Goal: Information Seeking & Learning: Obtain resource

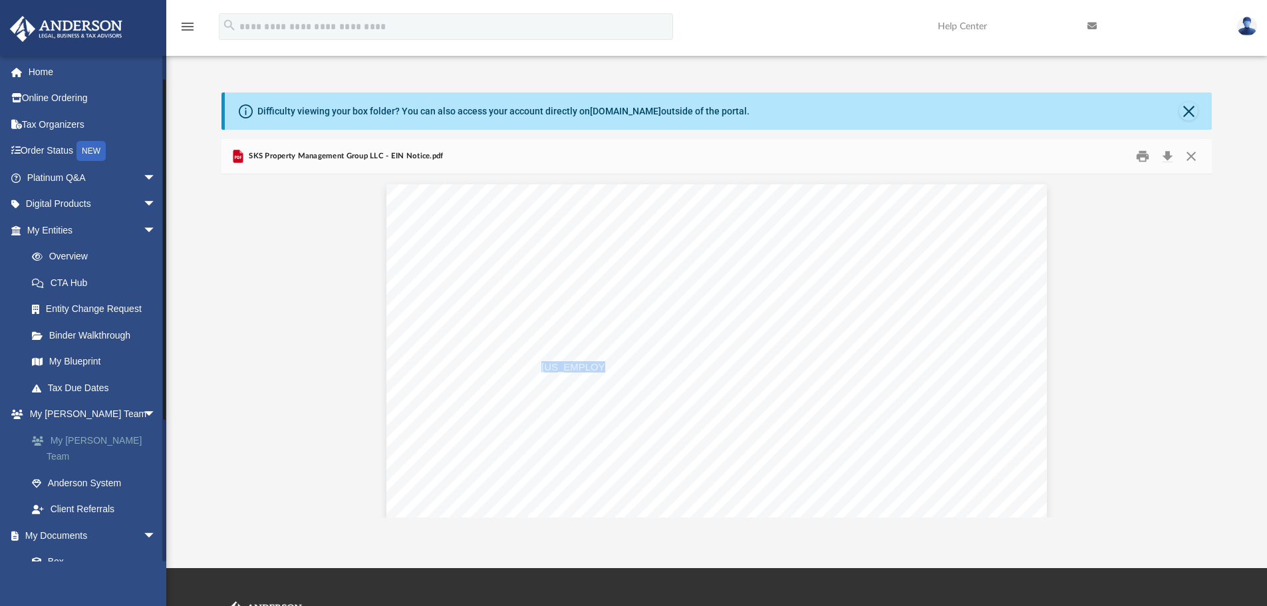
scroll to position [67, 0]
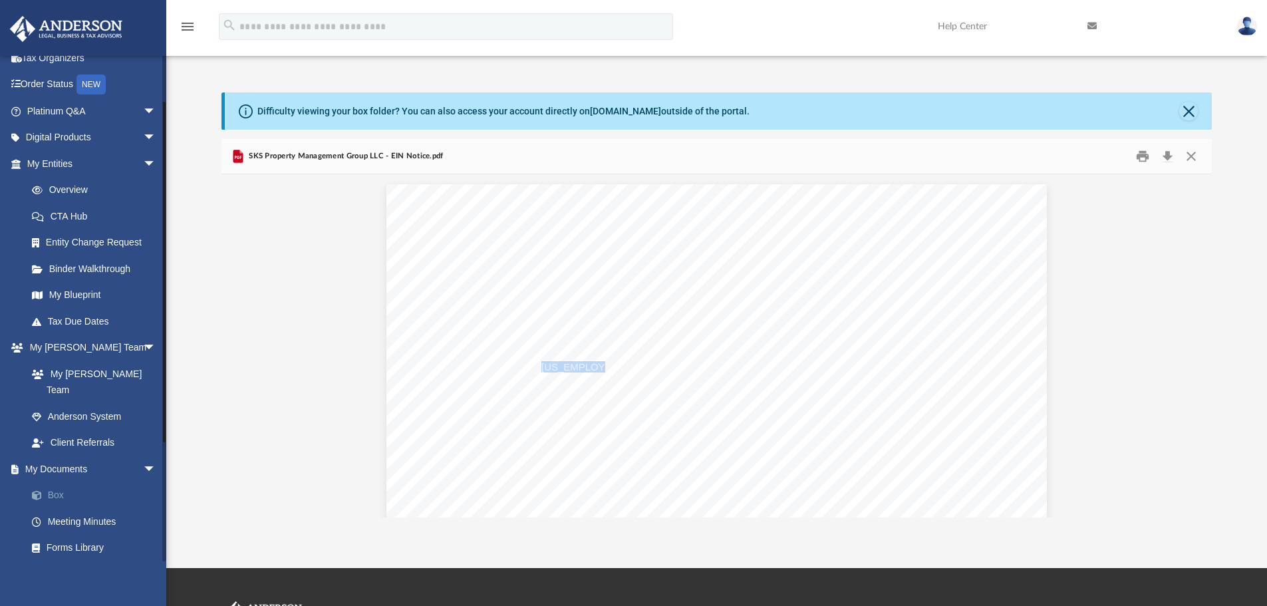
click at [65, 482] on link "Box" at bounding box center [98, 495] width 158 height 27
click at [75, 482] on link "Box" at bounding box center [98, 495] width 158 height 27
click at [63, 482] on link "Box" at bounding box center [98, 495] width 158 height 27
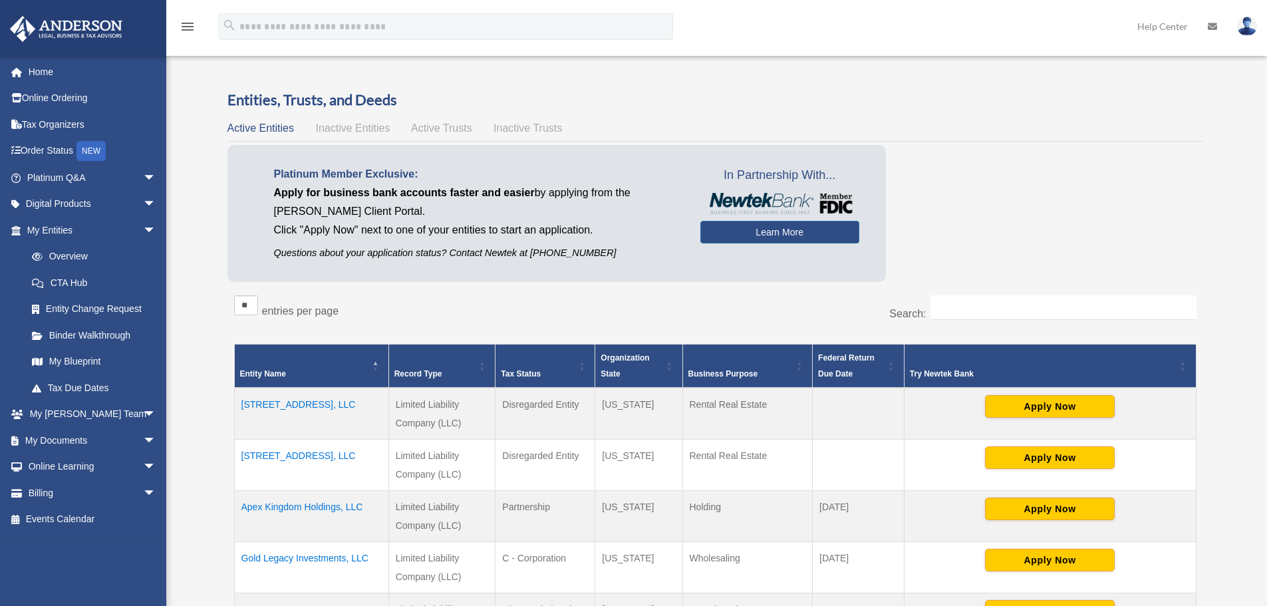
scroll to position [399, 0]
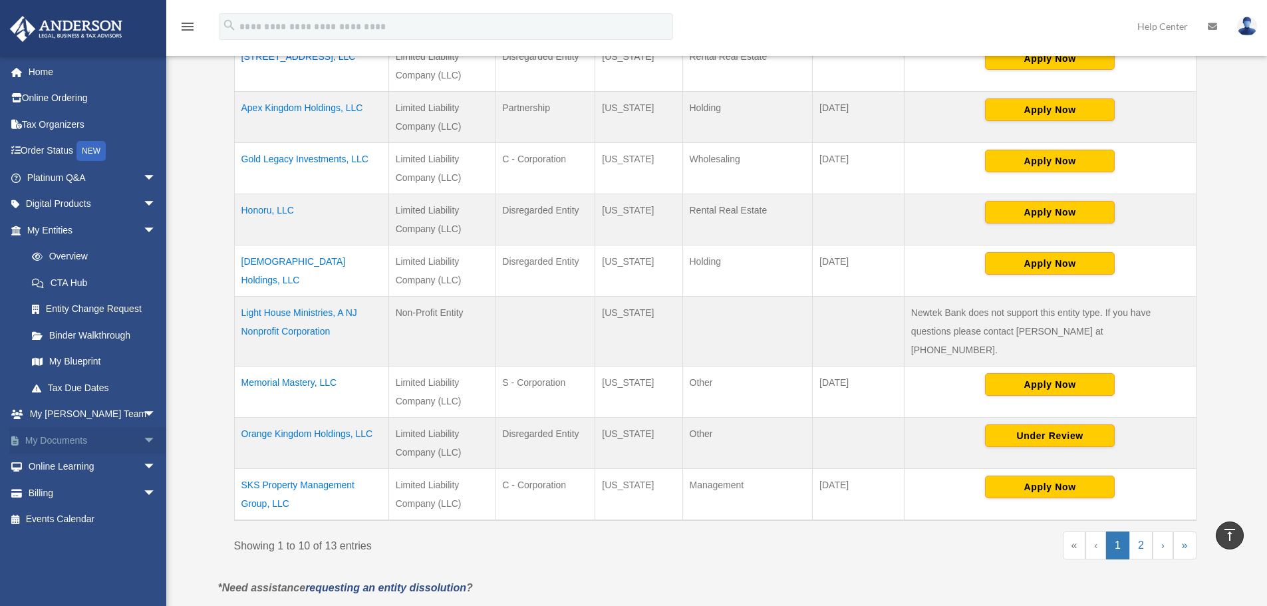
click at [143, 442] on span "arrow_drop_down" at bounding box center [156, 440] width 27 height 27
click at [73, 459] on link "Box" at bounding box center [98, 467] width 158 height 27
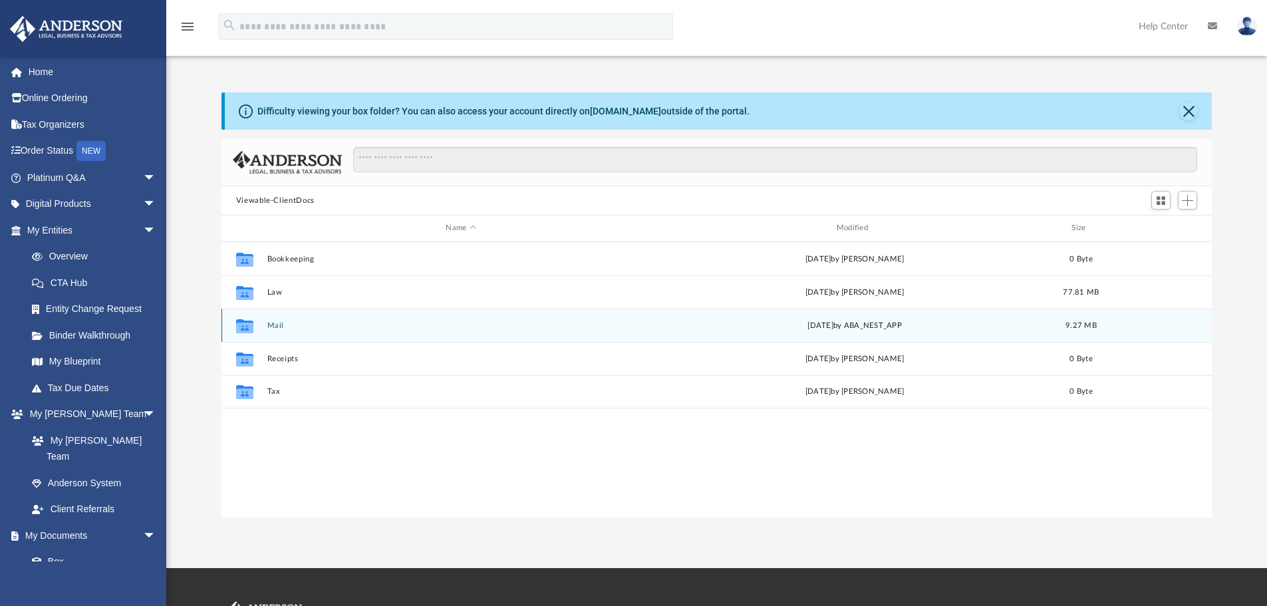
scroll to position [293, 980]
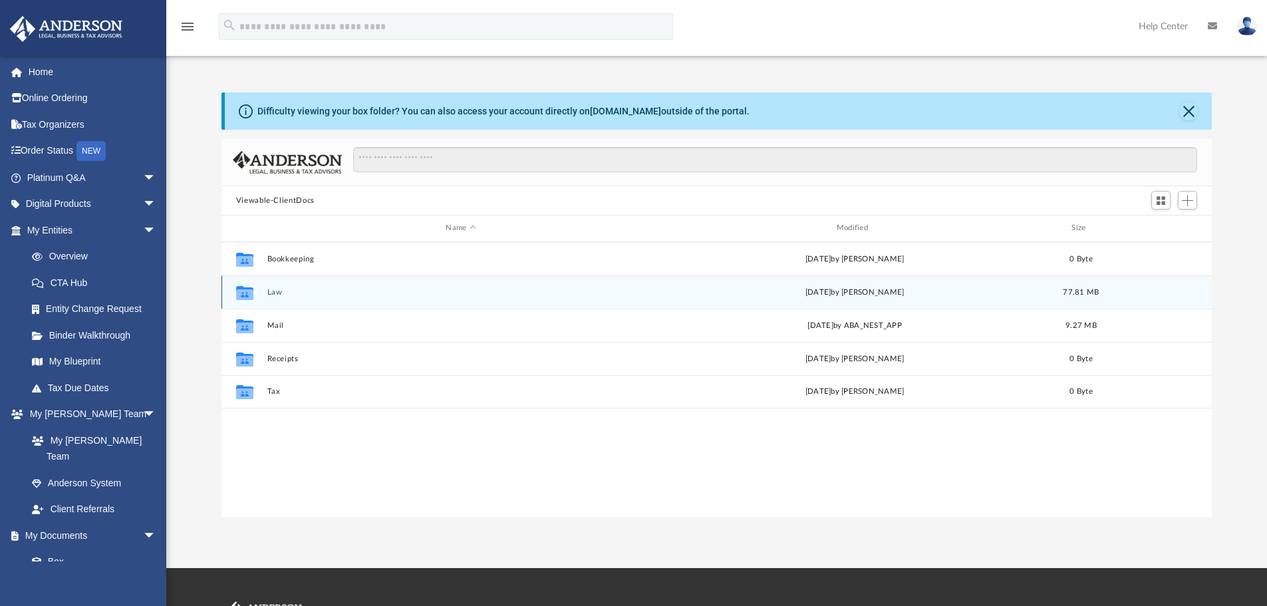
click at [270, 293] on button "Law" at bounding box center [461, 292] width 388 height 9
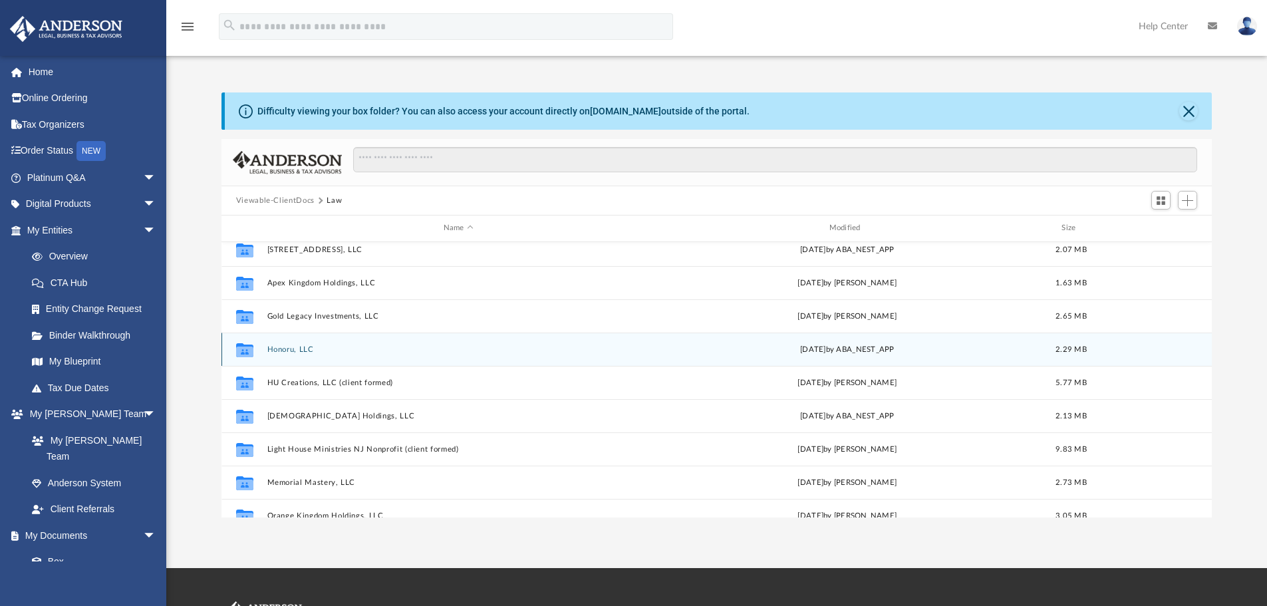
scroll to position [67, 0]
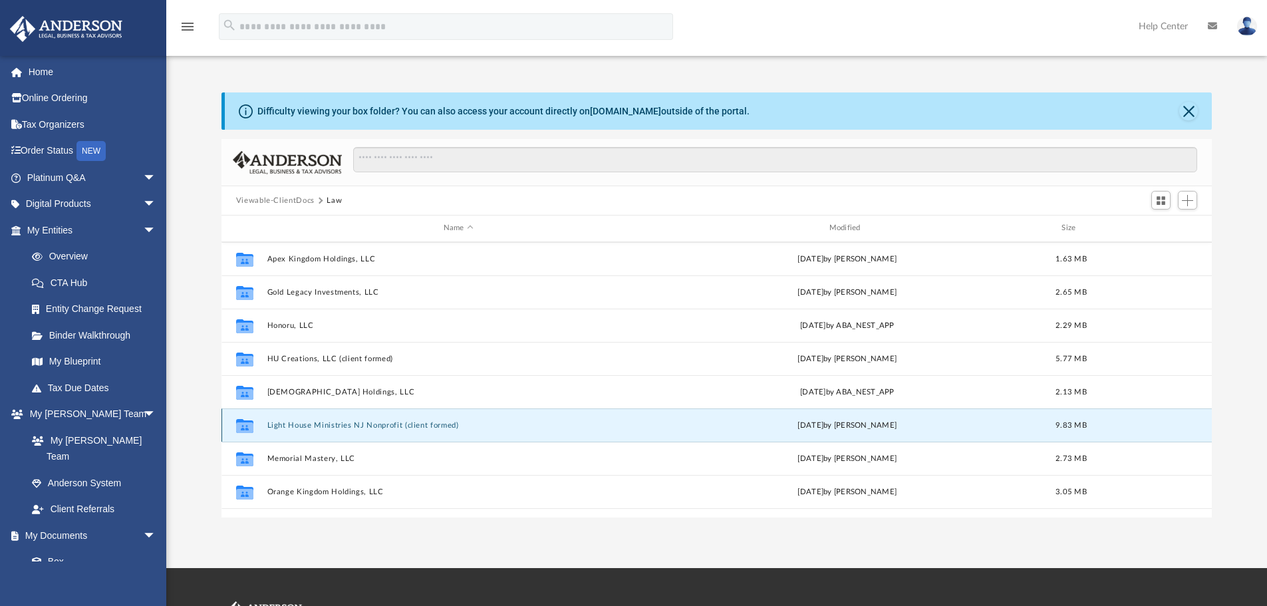
click at [353, 428] on button "Light House Ministries NJ Nonprofit (client formed)" at bounding box center [458, 425] width 383 height 9
click at [344, 426] on button "Light House Ministries NJ Nonprofit (client formed)" at bounding box center [458, 425] width 383 height 9
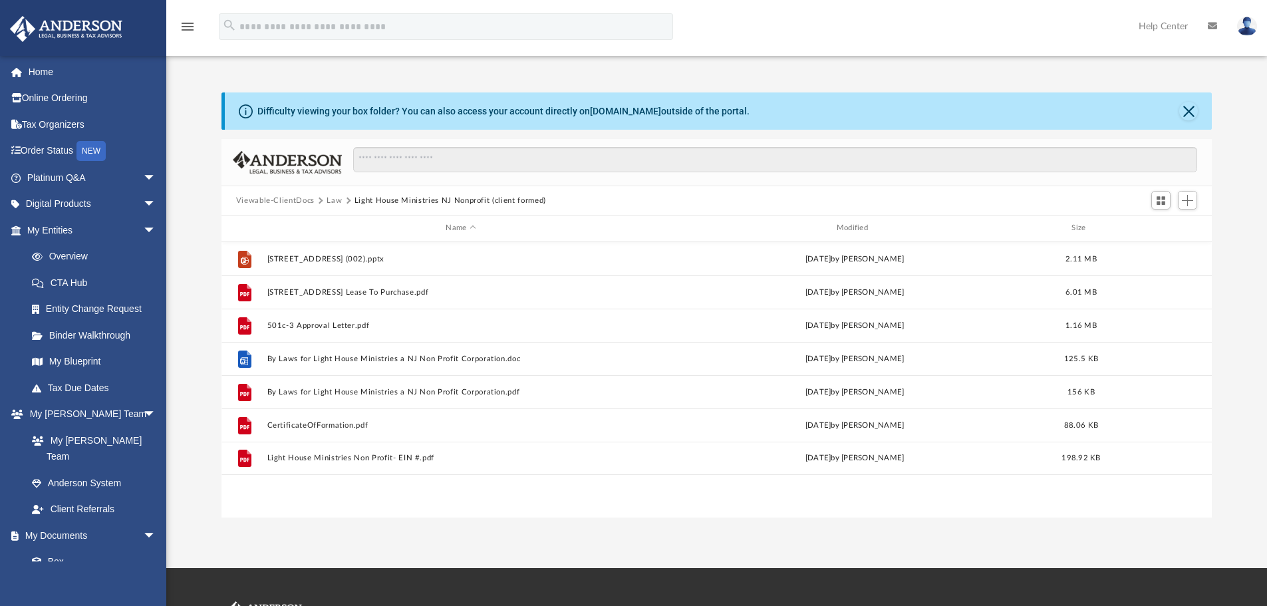
scroll to position [0, 0]
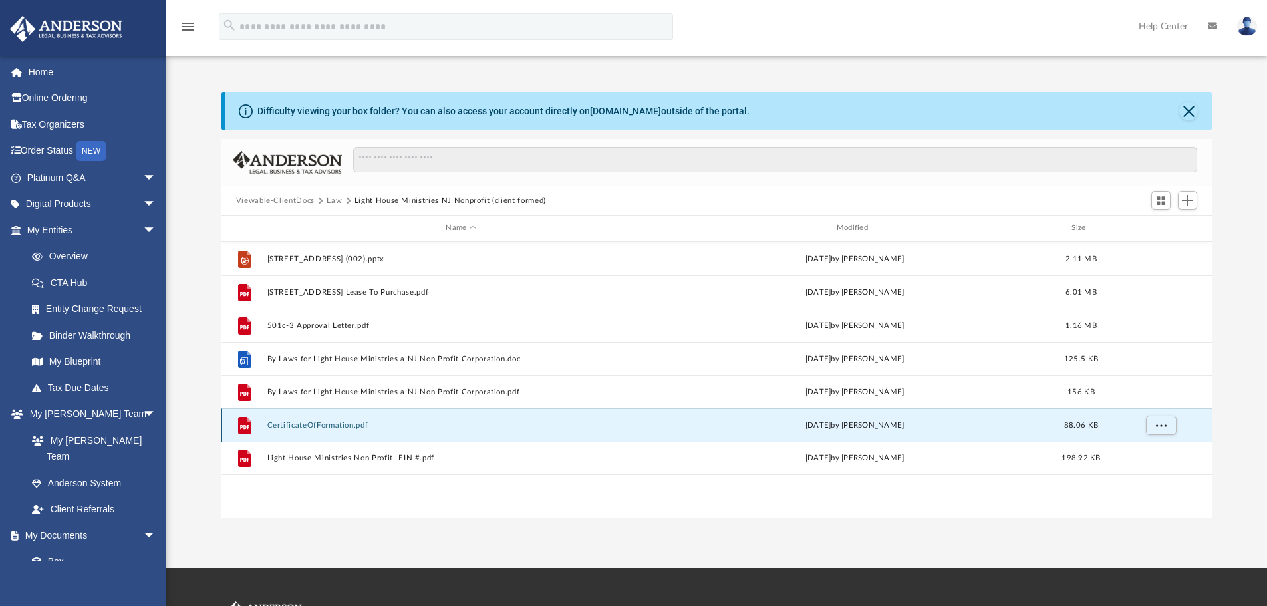
click at [315, 426] on button "CertificateOfFormation.pdf" at bounding box center [461, 425] width 388 height 9
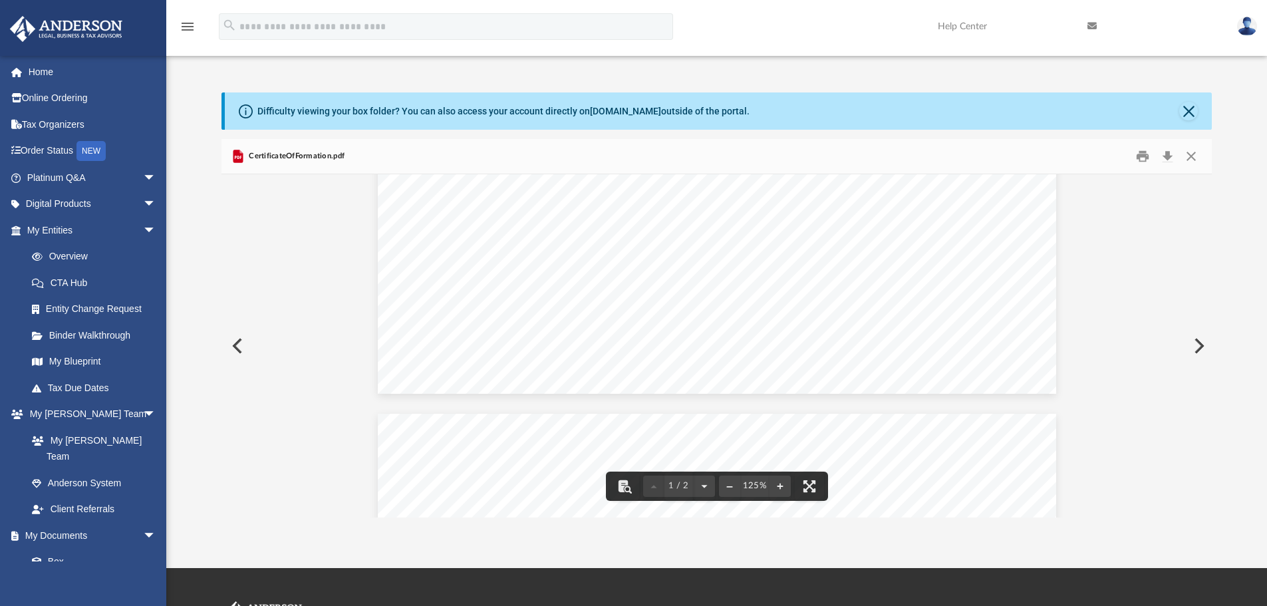
scroll to position [698, 0]
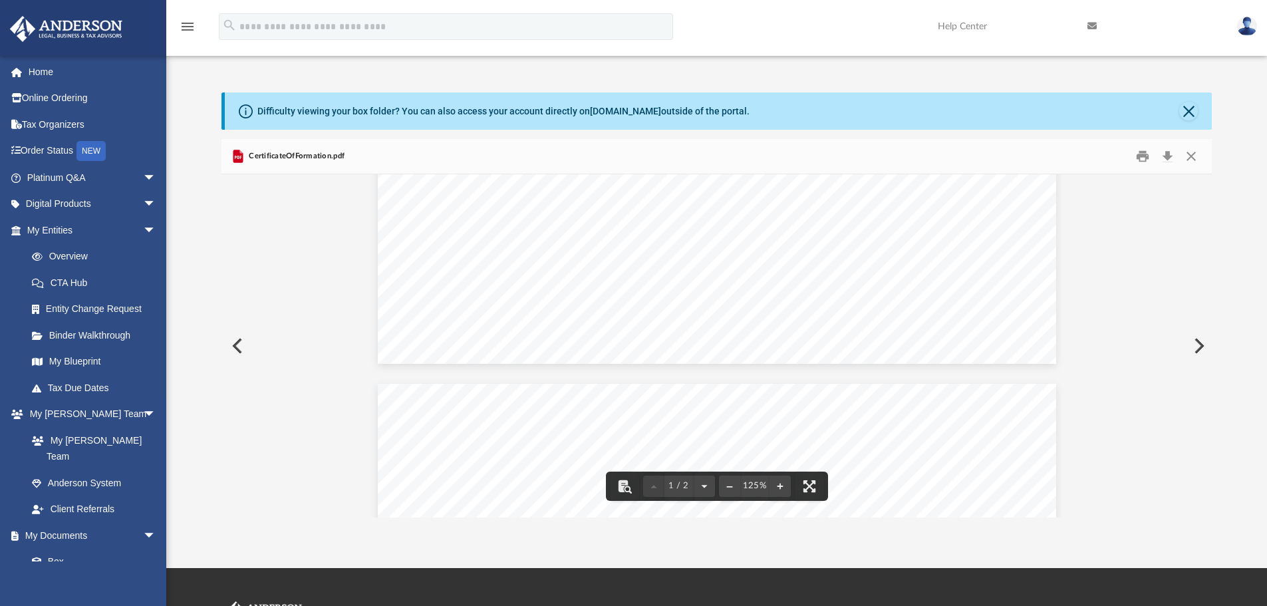
click at [239, 348] on button "Preview" at bounding box center [235, 345] width 29 height 37
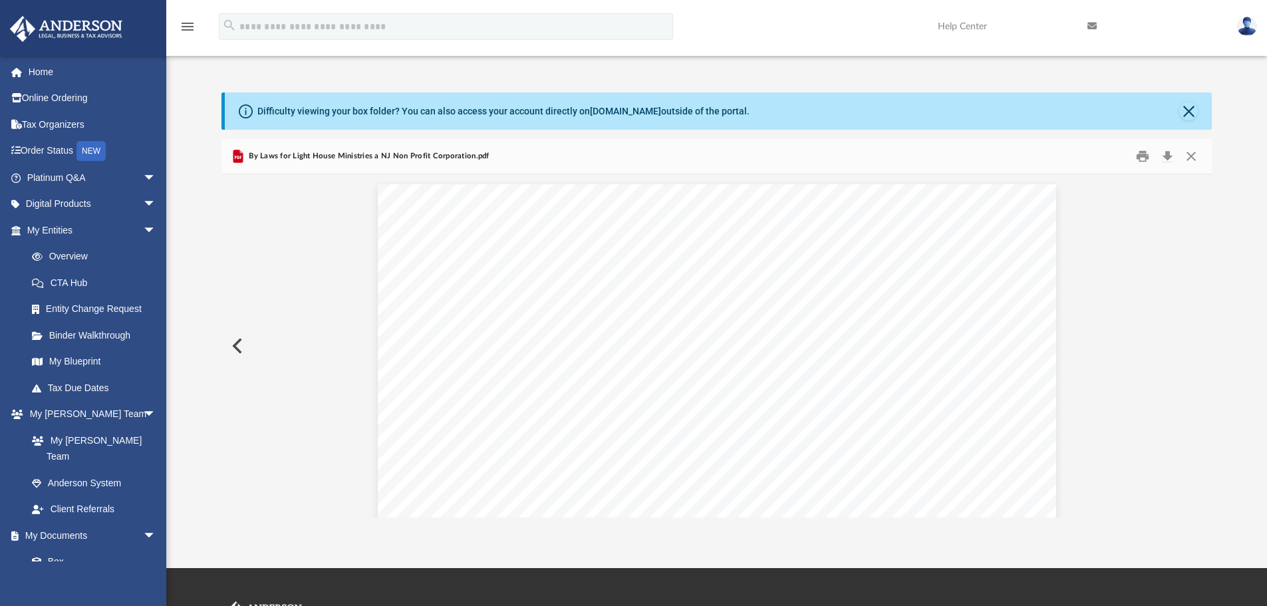
click at [239, 348] on button "Preview" at bounding box center [235, 345] width 29 height 37
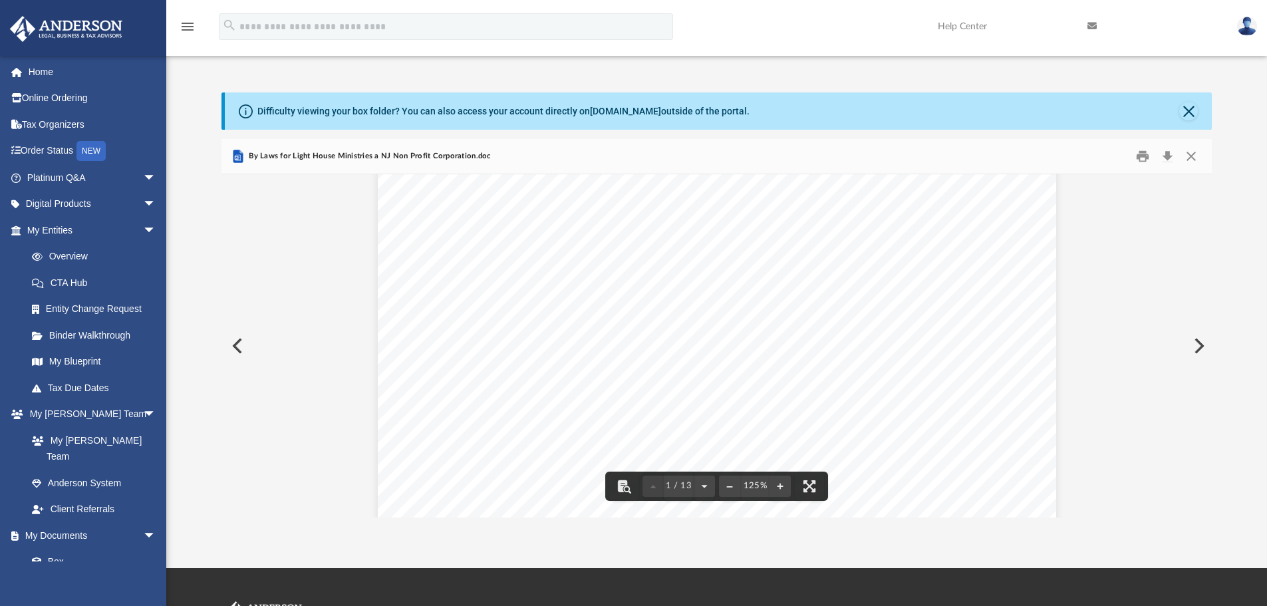
scroll to position [266, 0]
click at [239, 346] on button "Preview" at bounding box center [235, 345] width 29 height 37
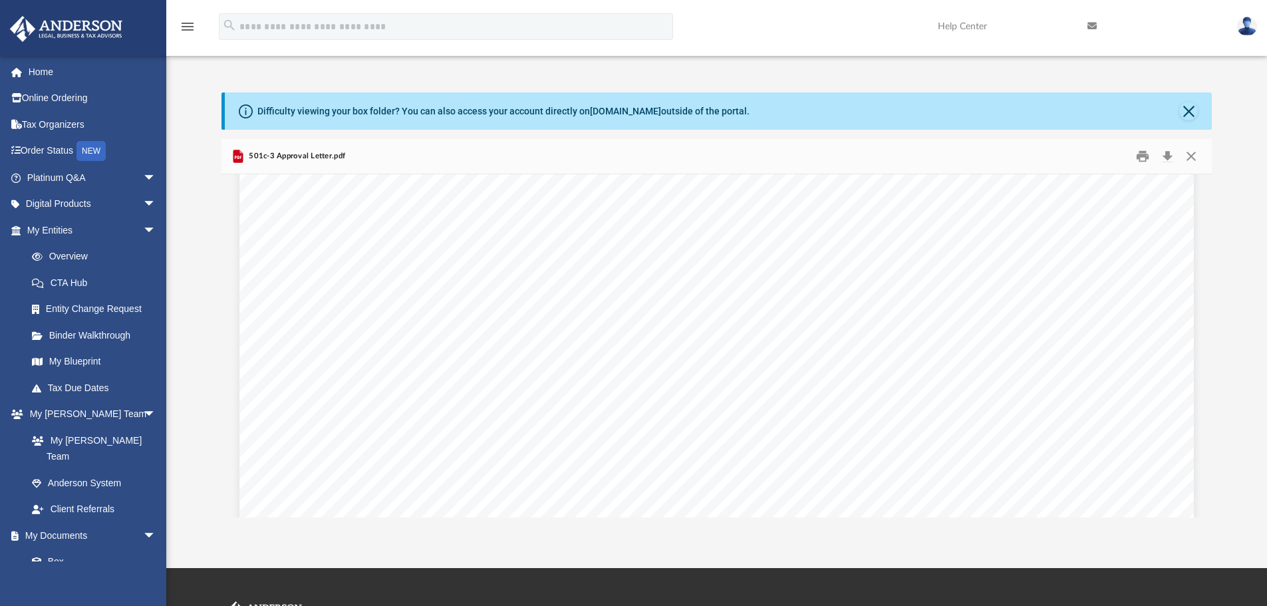
scroll to position [0, 0]
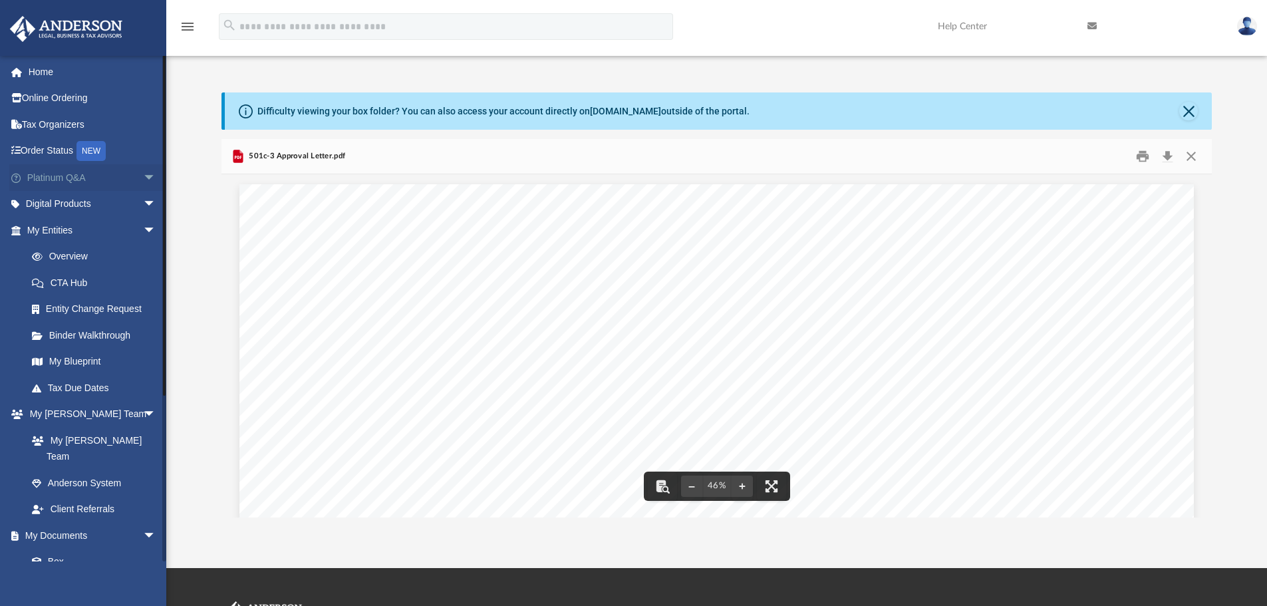
click at [59, 176] on link "Platinum Q&A arrow_drop_down" at bounding box center [92, 177] width 167 height 27
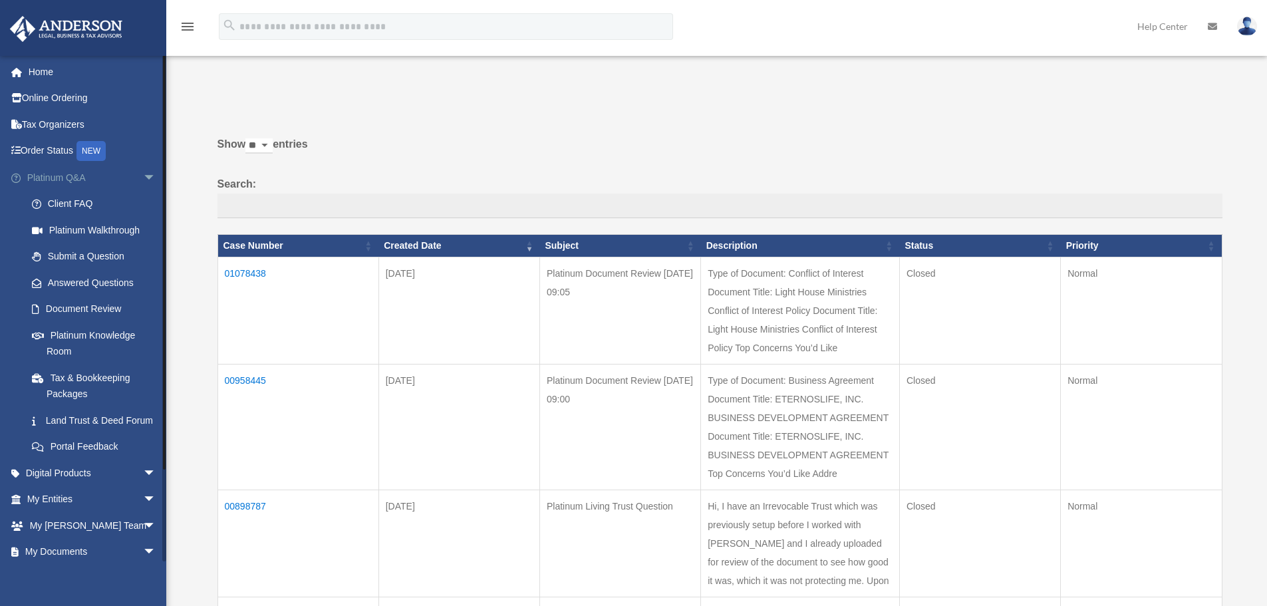
click at [62, 178] on link "Platinum Q&A arrow_drop_down" at bounding box center [92, 177] width 167 height 27
click at [78, 338] on link "Platinum Knowledge Room" at bounding box center [98, 343] width 158 height 43
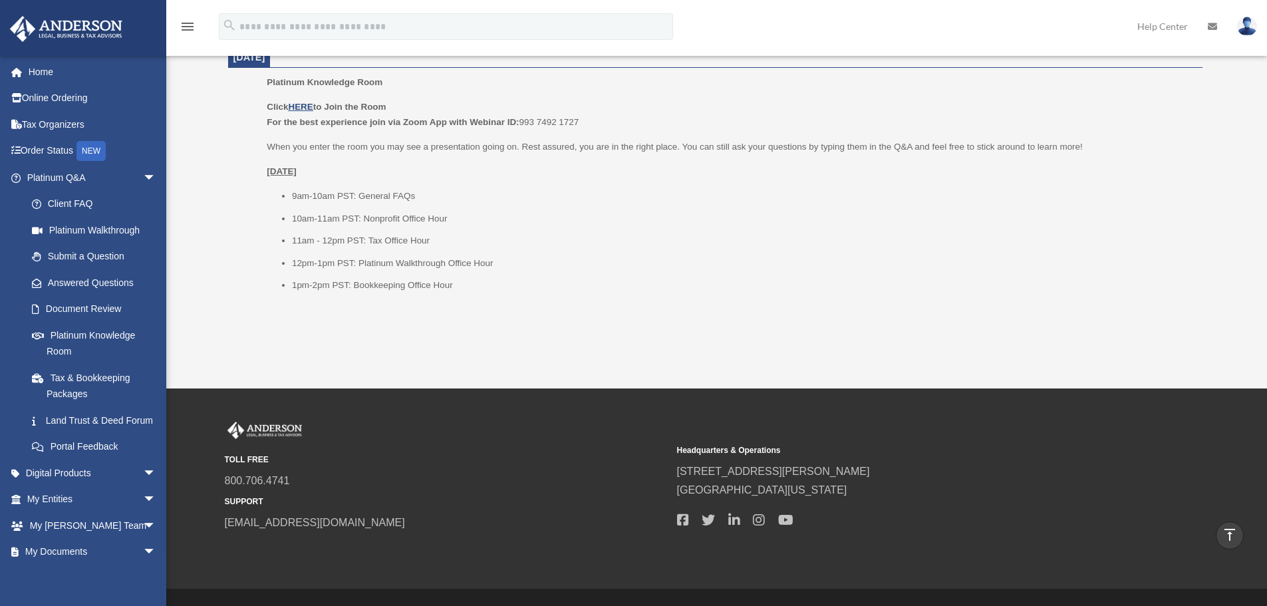
scroll to position [1497, 0]
